Goal: Find specific page/section: Find specific page/section

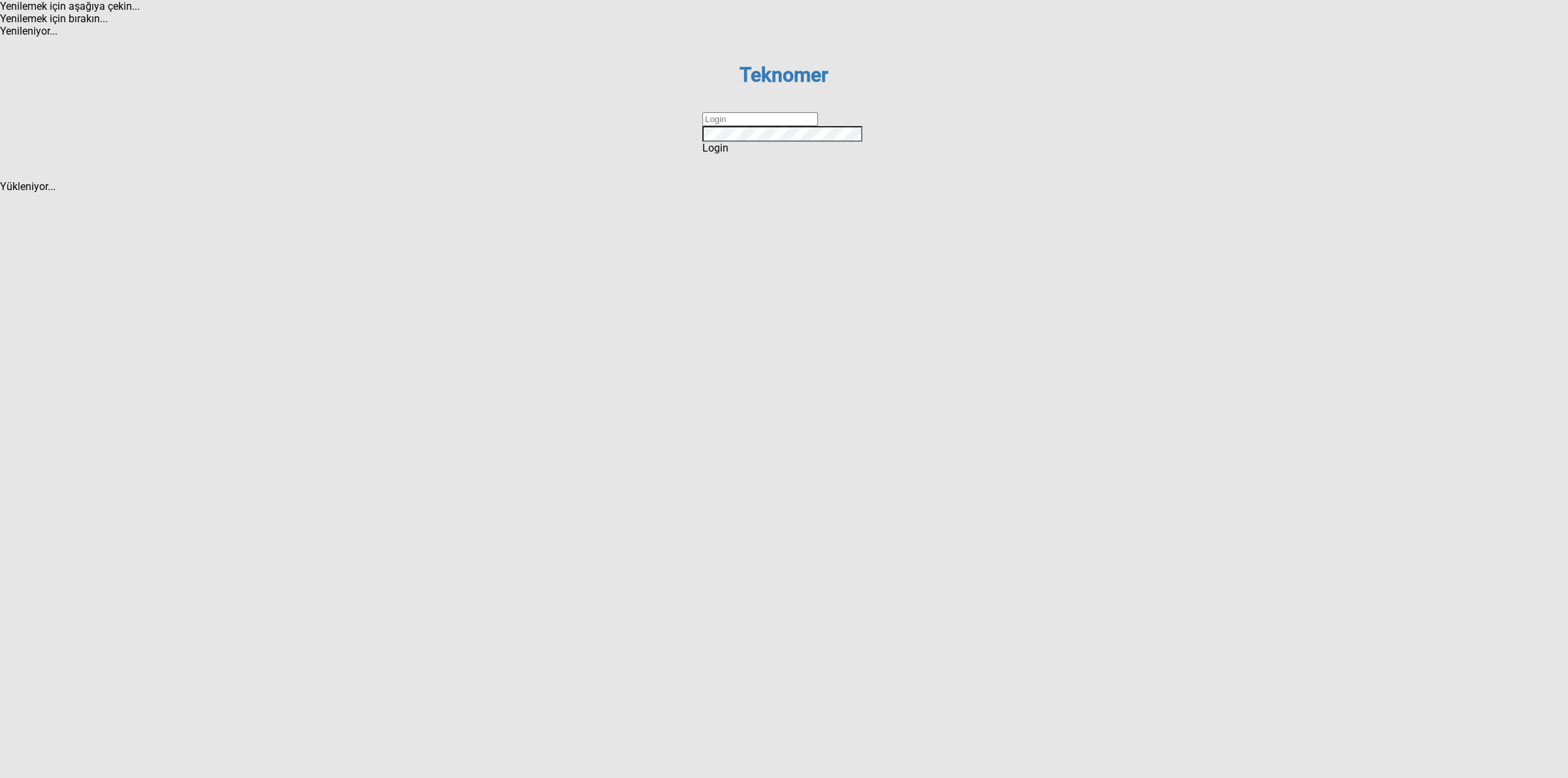
click at [801, 154] on dx-validation-group "Teknomer Sign In to your account Remember me Login Forgot password ? Create an …" at bounding box center [783, 109] width 163 height 91
click at [818, 126] on input "text" at bounding box center [760, 119] width 116 height 14
type input "DİZEM"
click at [780, 154] on div "Login" at bounding box center [783, 147] width 163 height 12
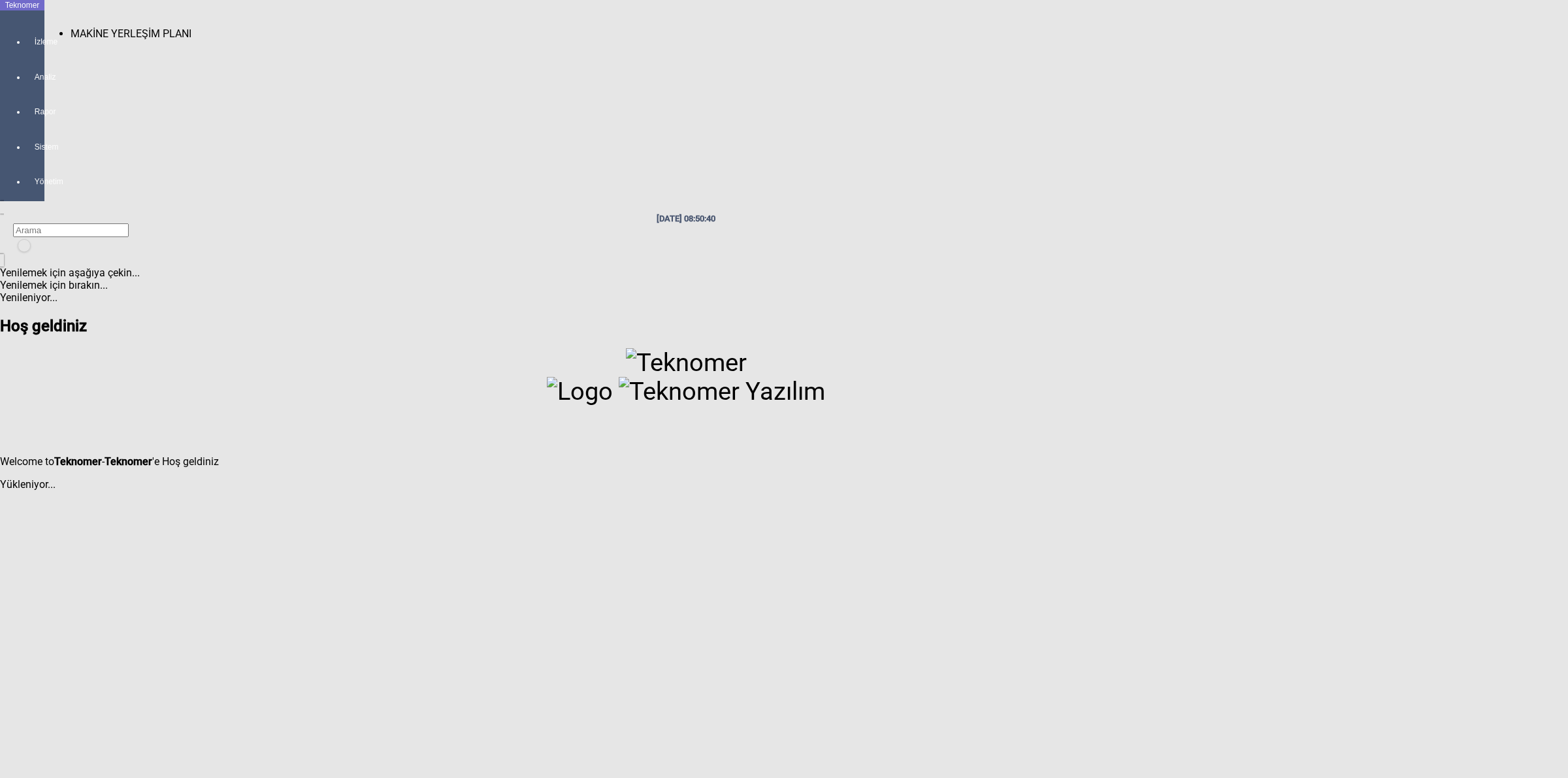
click at [26, 53] on div at bounding box center [35, 53] width 18 height 0
click at [71, 29] on span "MAKİNE YERLEŞİM PLANI" at bounding box center [131, 33] width 121 height 12
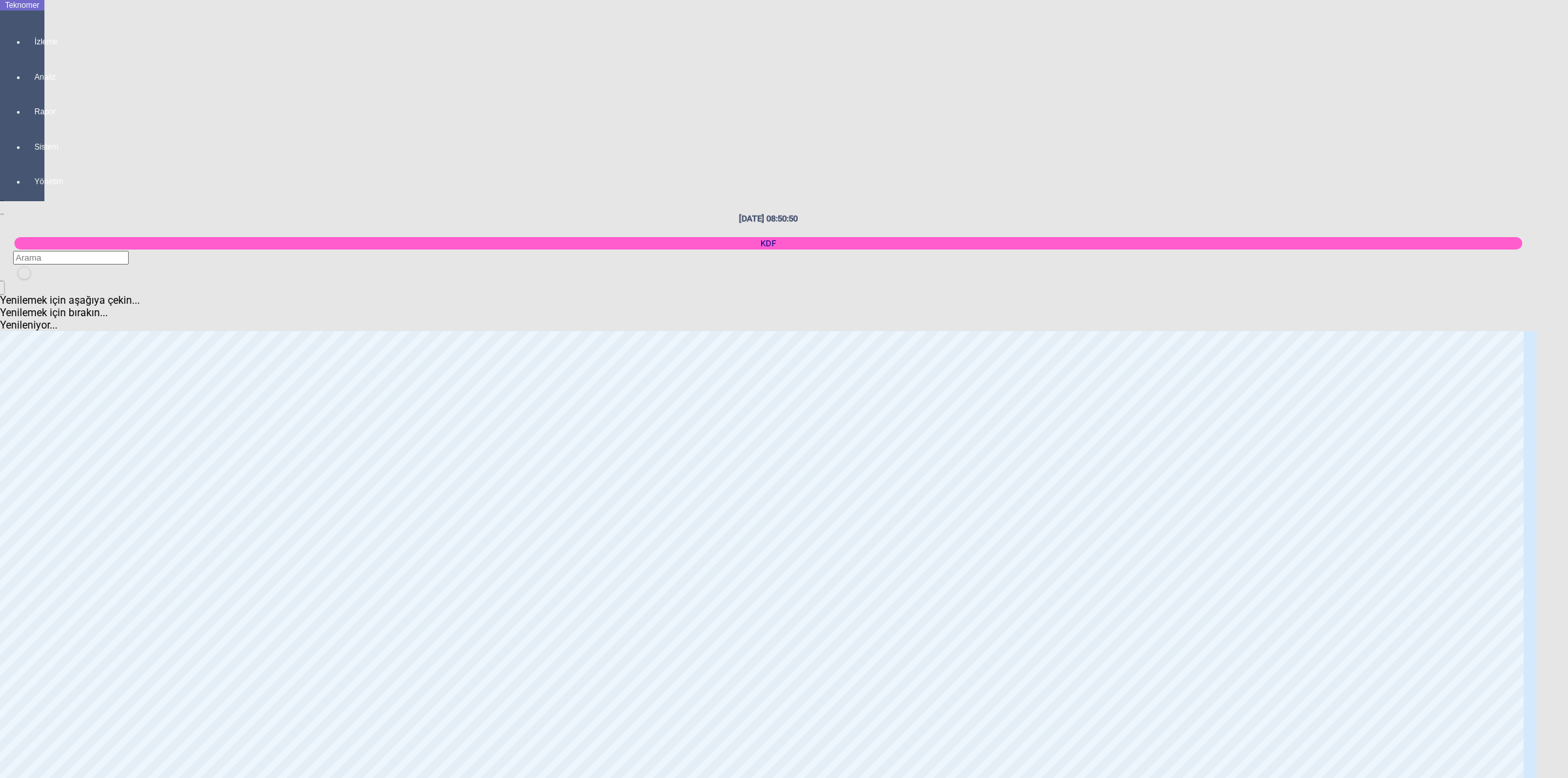
scroll to position [489, 0]
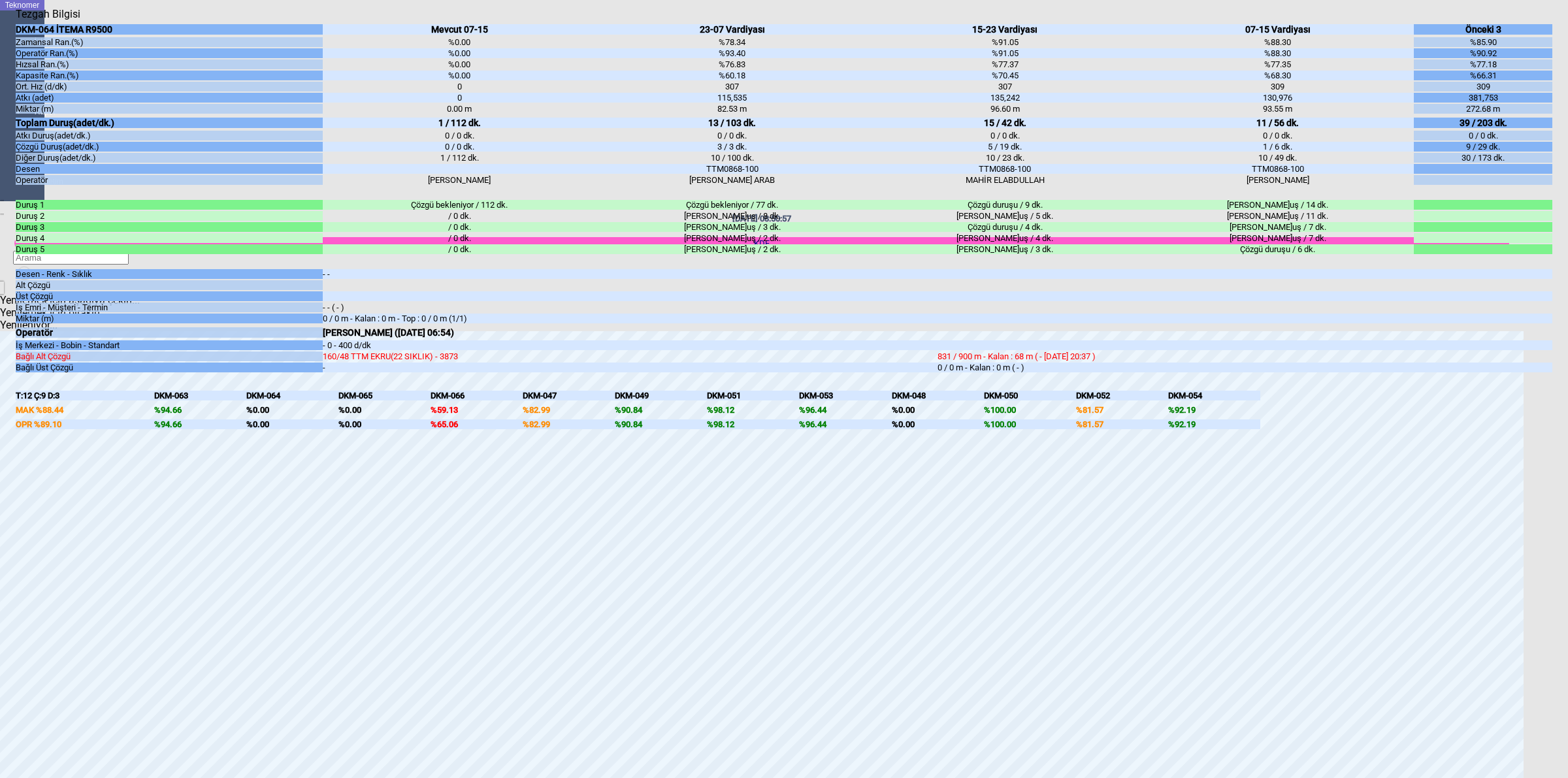
click at [1566, 495] on body "Teknomer İzleme Analiz Rapor Sistem Yönetim [DATE] 08:50:57 KDF Yenilemek için …" at bounding box center [784, 389] width 1568 height 778
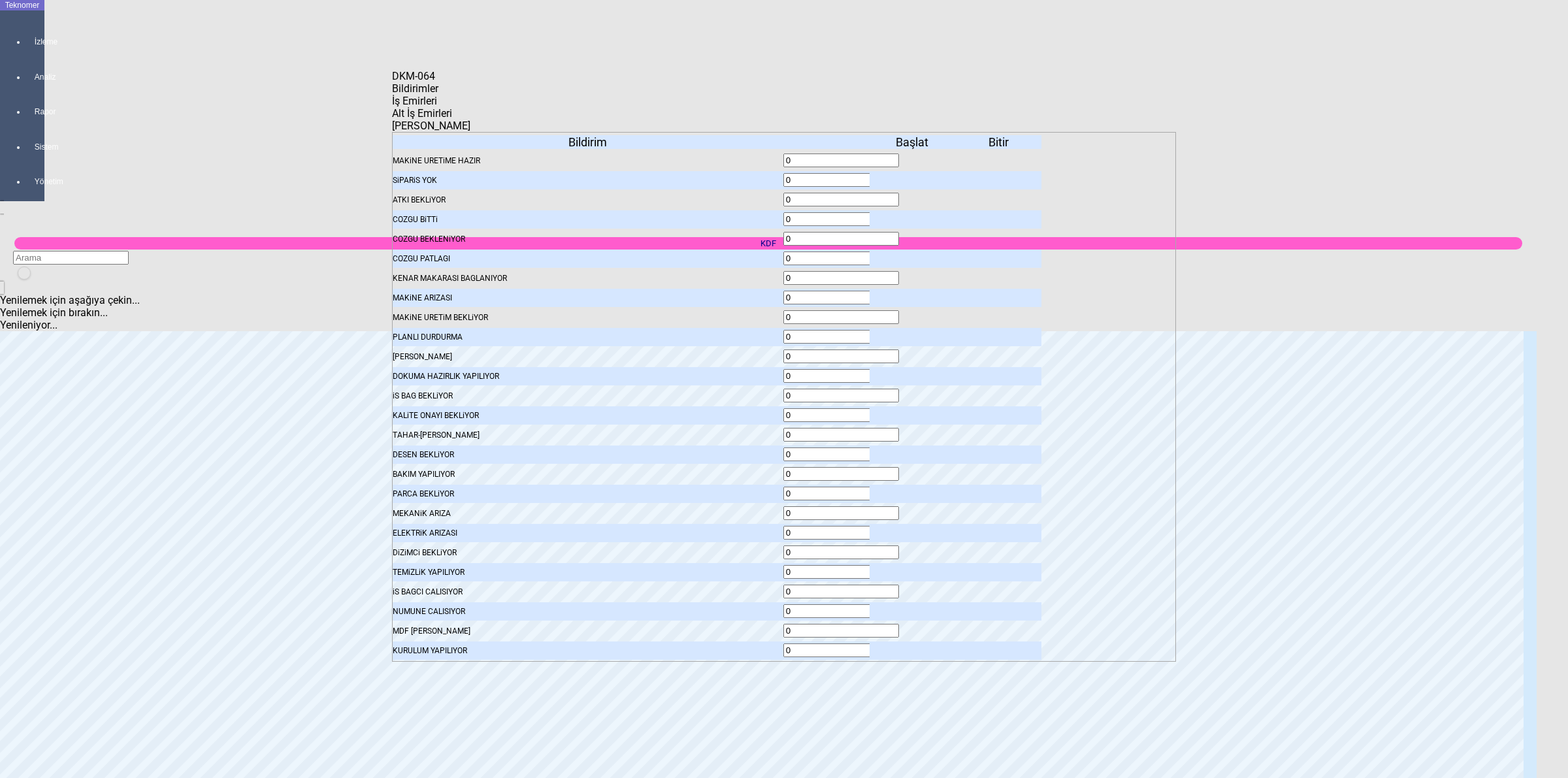
click at [914, 176] on icon at bounding box center [914, 180] width 0 height 9
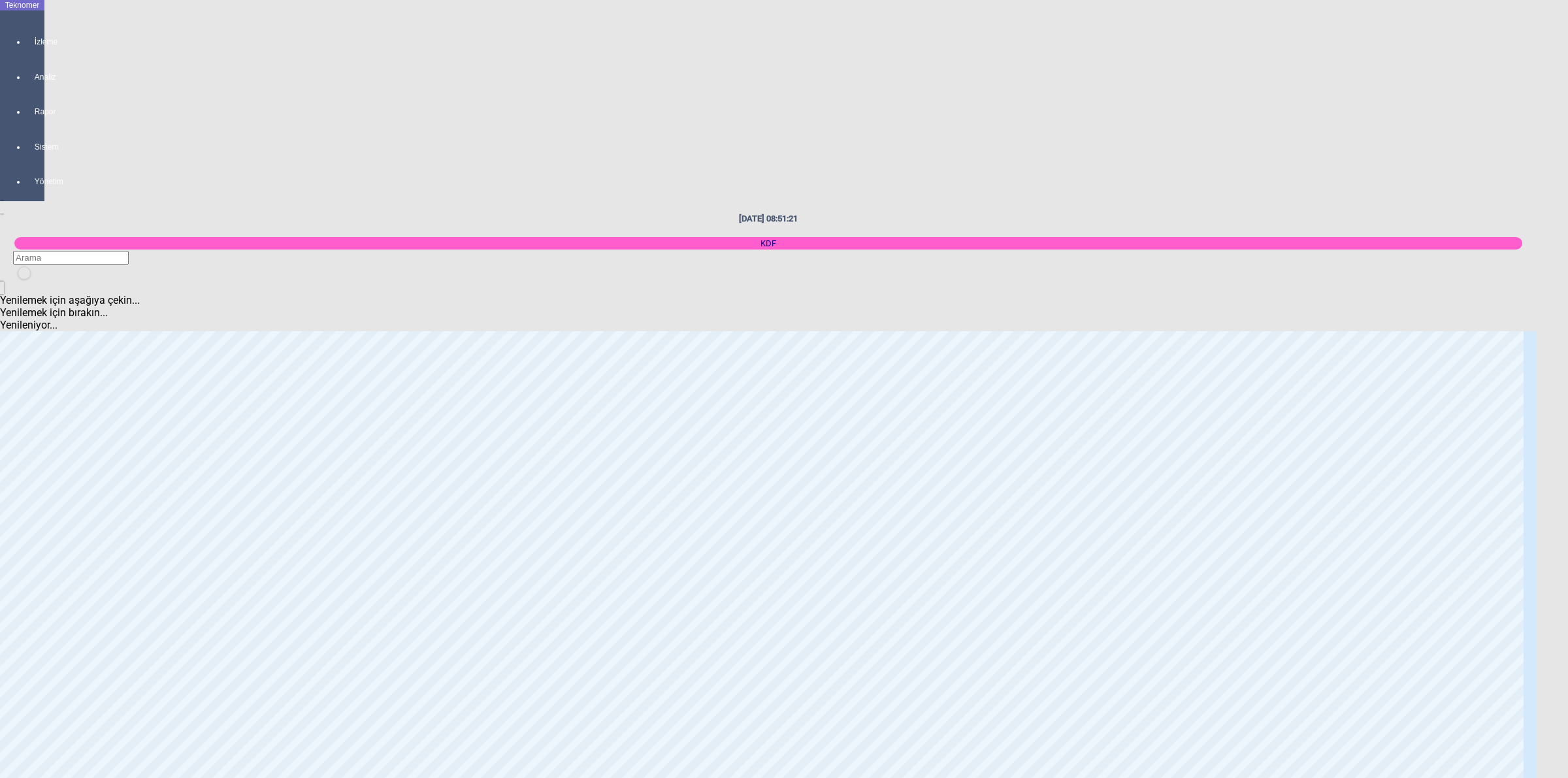
scroll to position [2367, 0]
